Goal: Task Accomplishment & Management: Complete application form

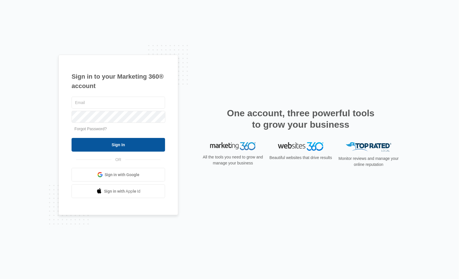
type input "[PERSON_NAME][EMAIL_ADDRESS][DOMAIN_NAME]"
click at [109, 142] on input "Sign In" at bounding box center [118, 145] width 93 height 14
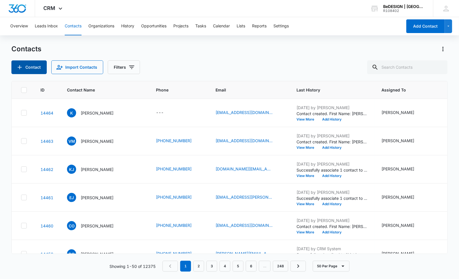
click at [32, 69] on button "Contact" at bounding box center [28, 67] width 35 height 14
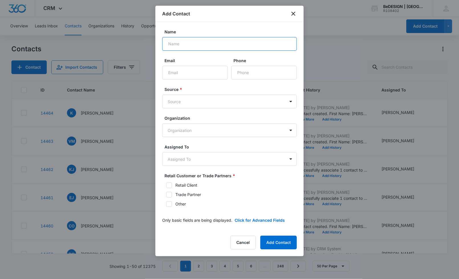
click at [217, 42] on input "Name" at bounding box center [229, 44] width 135 height 14
type input "[PERSON_NAME]"
type input "[EMAIL_ADDRESS][DOMAIN_NAME]"
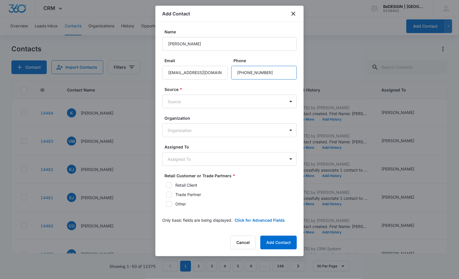
type input "[PHONE_NUMBER]"
click at [189, 94] on div "Source * Source" at bounding box center [229, 97] width 135 height 22
click at [193, 95] on body "CRM Apps Reputation Websites Forms CRM Email Social Payments POS Content Ads In…" at bounding box center [229, 139] width 459 height 279
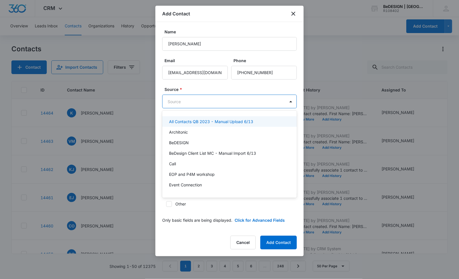
type input "w"
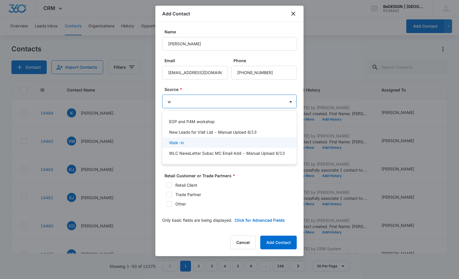
click at [206, 139] on div "Walk-in" at bounding box center [229, 142] width 135 height 11
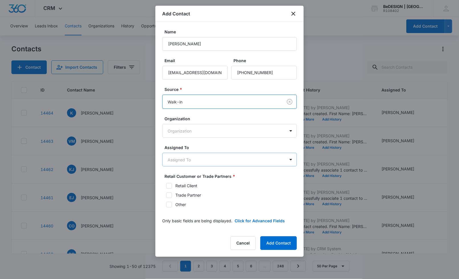
click at [186, 163] on body "CRM Apps Reputation Websites Forms CRM Email Social Payments POS Content Ads In…" at bounding box center [229, 139] width 459 height 279
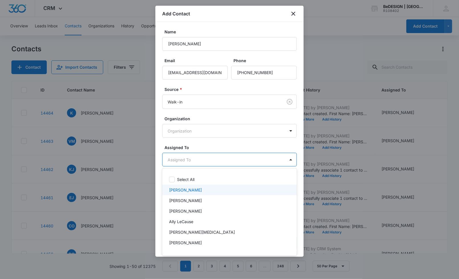
click at [184, 188] on div "[PERSON_NAME]" at bounding box center [229, 190] width 135 height 11
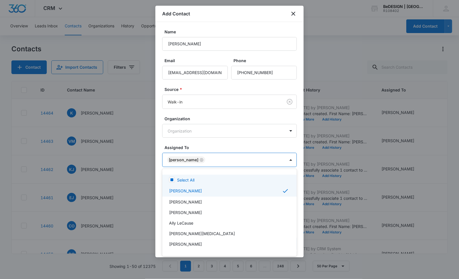
click at [219, 150] on div at bounding box center [229, 139] width 459 height 279
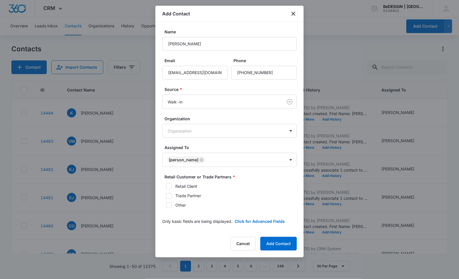
click at [178, 184] on div "Retail Client" at bounding box center [186, 186] width 22 height 6
click at [166, 184] on input "Retail Client" at bounding box center [164, 186] width 4 height 4
checkbox input "true"
click at [280, 245] on button "Add Contact" at bounding box center [278, 244] width 36 height 14
